Goal: Obtain resource: Obtain resource

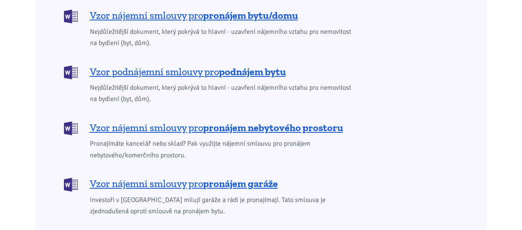
scroll to position [835, 0]
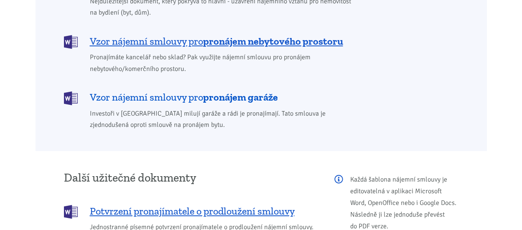
click at [199, 91] on span "Vzor nájemní smlouvy pro pronájem garáže" at bounding box center [184, 97] width 188 height 13
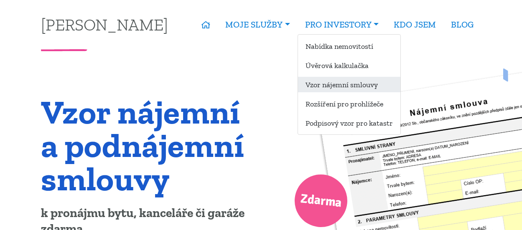
click at [334, 86] on link "Vzor nájemní smlouvy" at bounding box center [349, 84] width 102 height 15
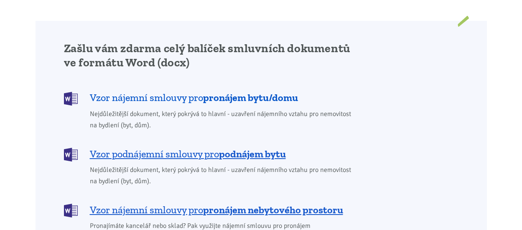
scroll to position [794, 0]
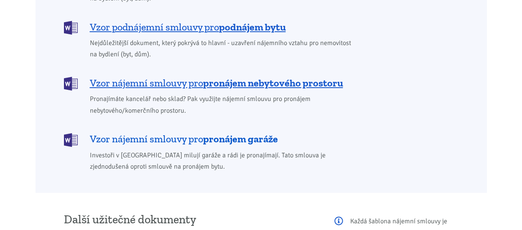
click at [144, 132] on span "Vzor nájemní smlouvy pro pronájem garáže" at bounding box center [184, 138] width 188 height 13
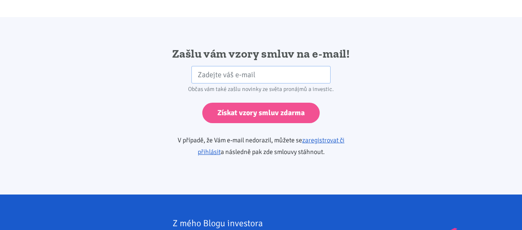
scroll to position [1395, 0]
